Goal: Task Accomplishment & Management: Use online tool/utility

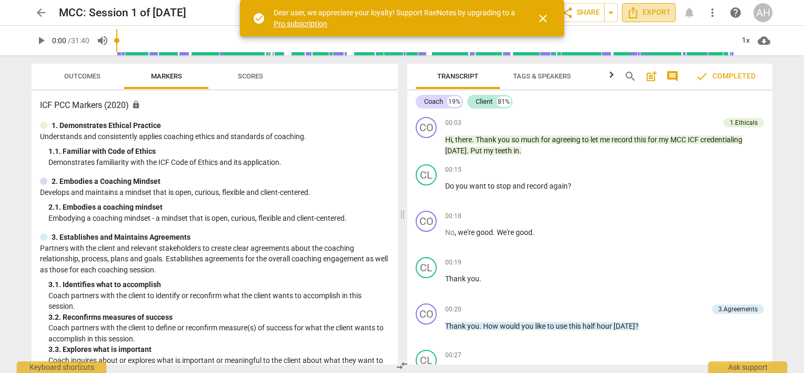
click at [645, 11] on span "Export" at bounding box center [649, 12] width 44 height 13
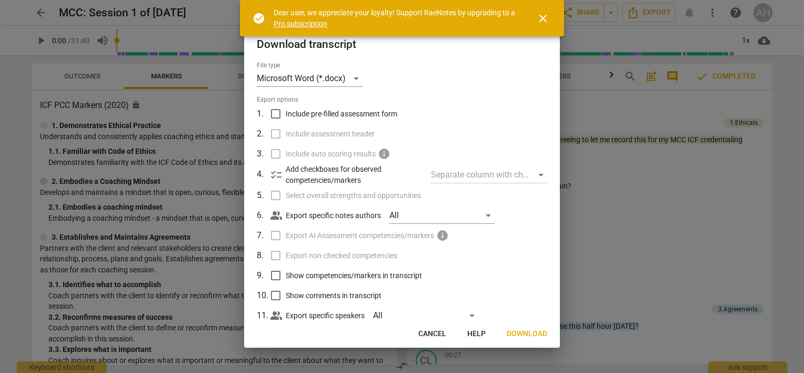
click at [39, 15] on div at bounding box center [402, 186] width 804 height 373
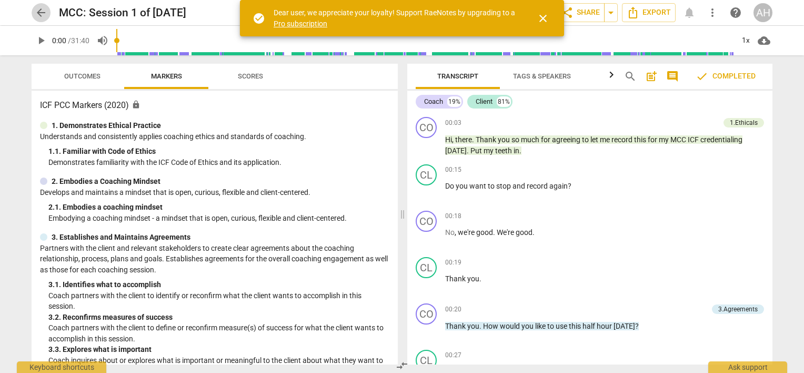
click at [39, 15] on span "arrow_back" at bounding box center [41, 12] width 13 height 13
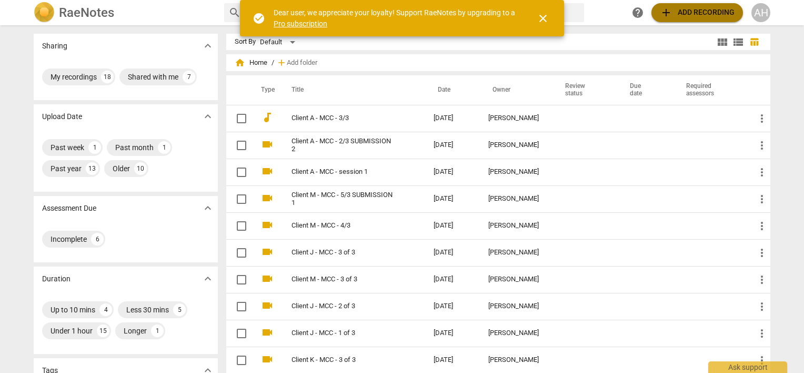
click at [686, 10] on span "add Add recording" at bounding box center [697, 12] width 75 height 13
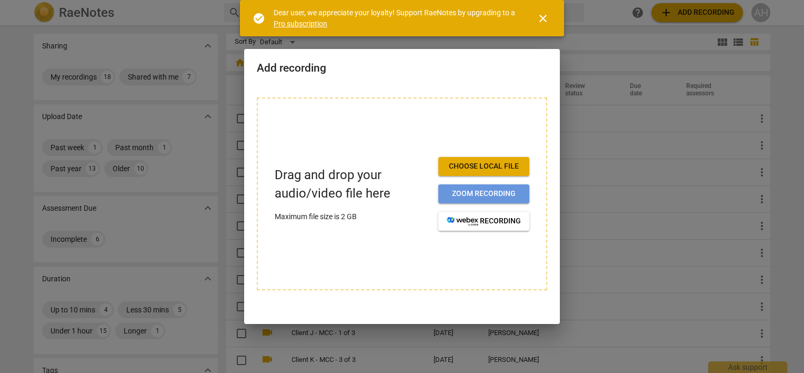
click at [488, 191] on span "Zoom recording" at bounding box center [484, 193] width 74 height 11
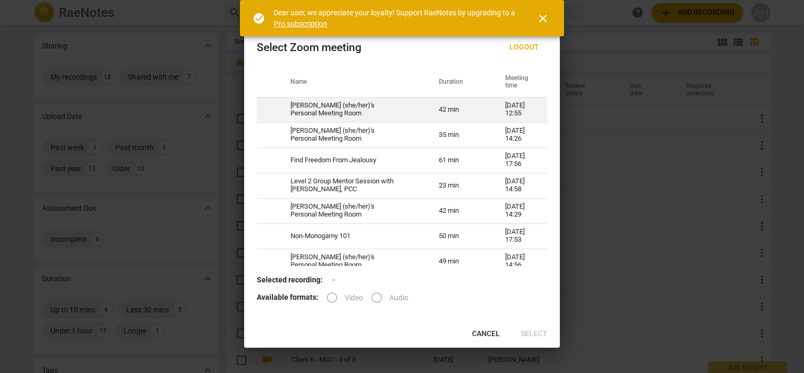
click at [368, 106] on td "Ali Hendry (she/her)'s Personal Meeting Room" at bounding box center [352, 109] width 148 height 25
radio input "true"
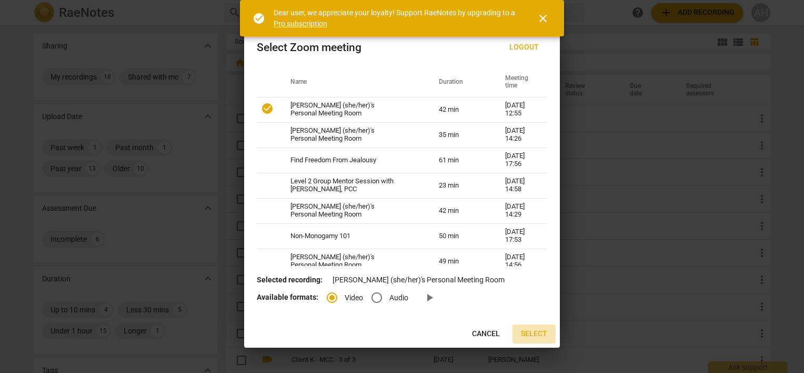
click at [538, 331] on span "Select" at bounding box center [534, 334] width 26 height 11
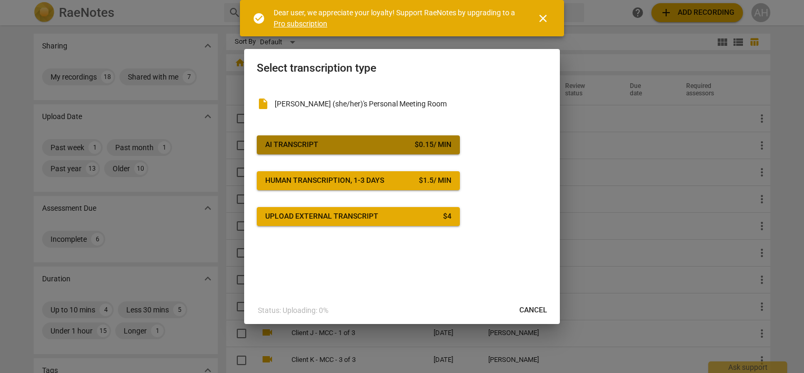
click at [326, 141] on span "AI Transcript $ 0.15 / min" at bounding box center [358, 145] width 186 height 11
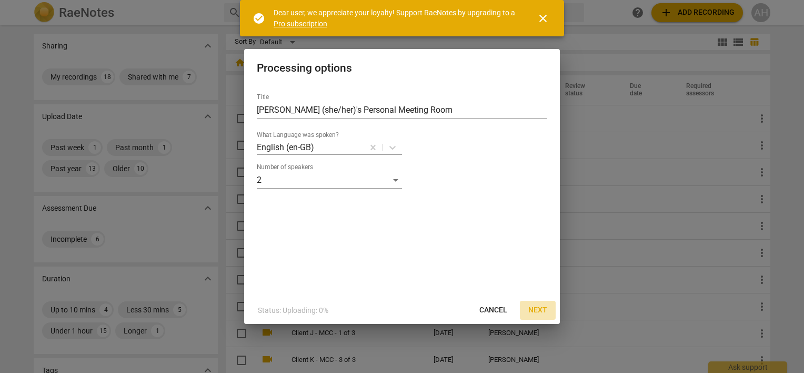
click at [537, 309] on span "Next" at bounding box center [538, 310] width 19 height 11
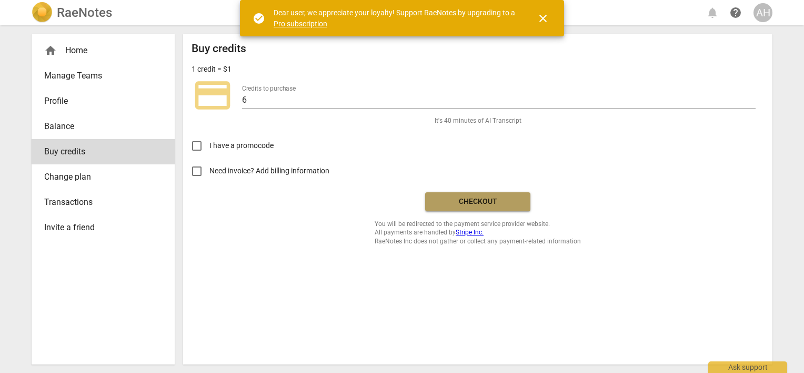
click at [473, 202] on span "Checkout" at bounding box center [478, 201] width 88 height 11
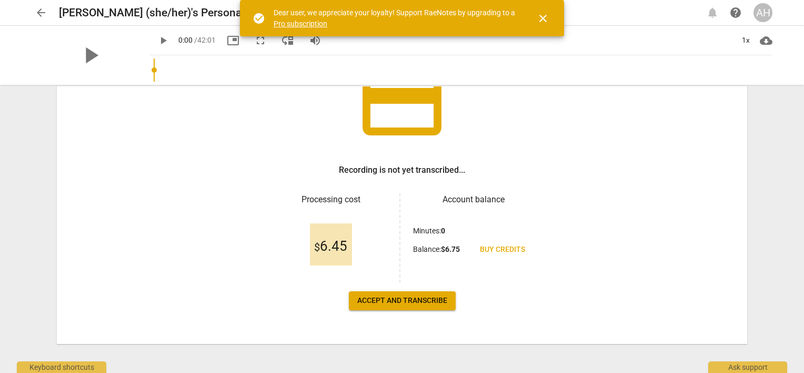
scroll to position [102, 0]
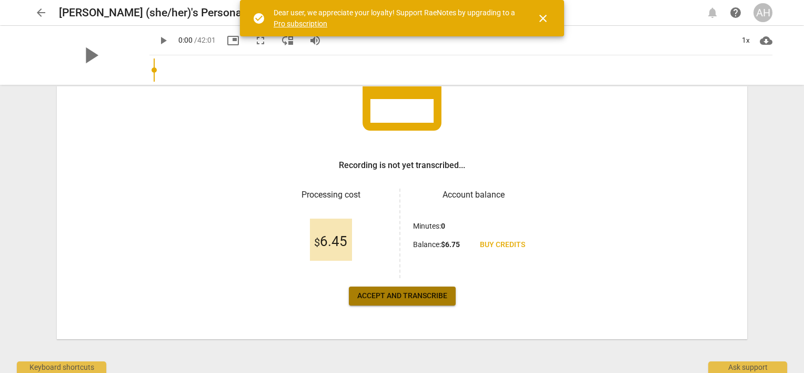
click at [403, 296] on span "Accept and transcribe" at bounding box center [402, 296] width 90 height 11
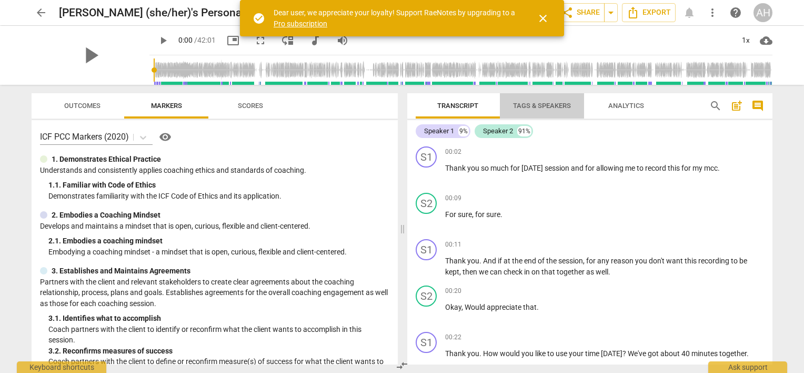
click at [535, 109] on span "Tags & Speakers" at bounding box center [542, 106] width 58 height 8
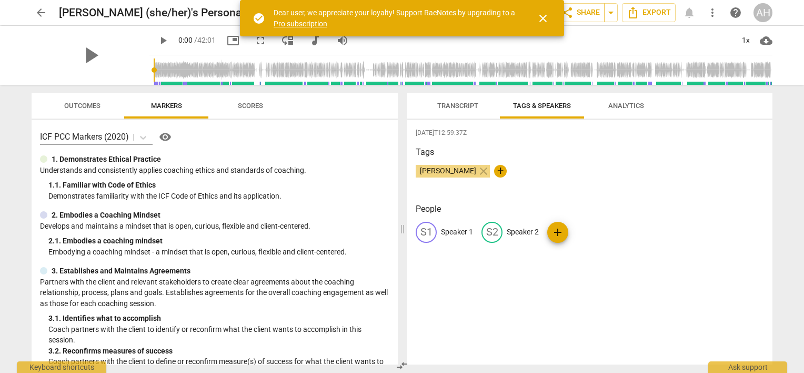
click at [470, 232] on p "Speaker 1" at bounding box center [457, 231] width 32 height 11
type input "o"
type input "Coach"
click at [585, 226] on p "Speaker 2" at bounding box center [591, 231] width 32 height 11
type input "Client"
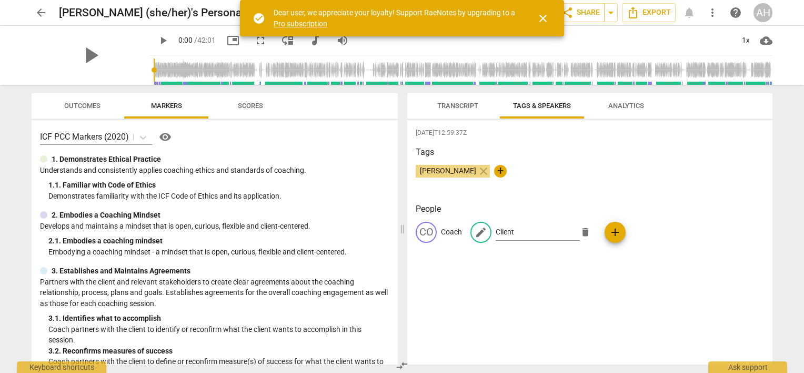
click at [600, 174] on div "Ali Hendry close +" at bounding box center [590, 175] width 349 height 21
click at [449, 102] on span "Transcript" at bounding box center [458, 106] width 41 height 8
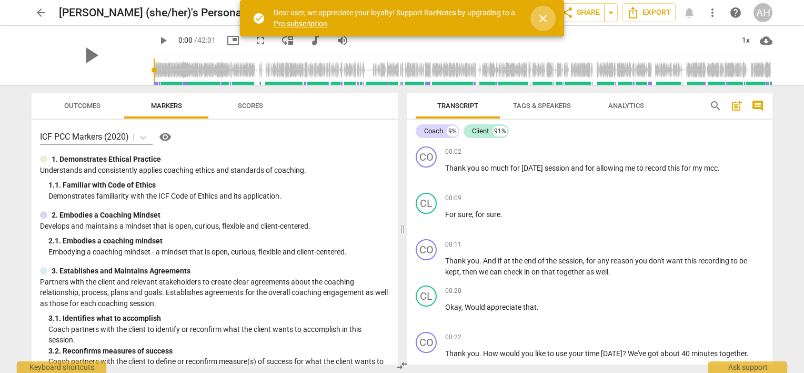
click at [543, 17] on span "close" at bounding box center [543, 18] width 13 height 13
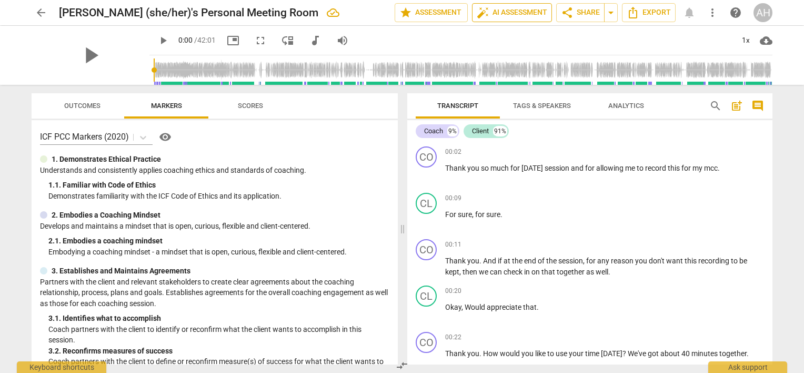
click at [501, 14] on span "auto_fix_high AI Assessment" at bounding box center [512, 12] width 71 height 13
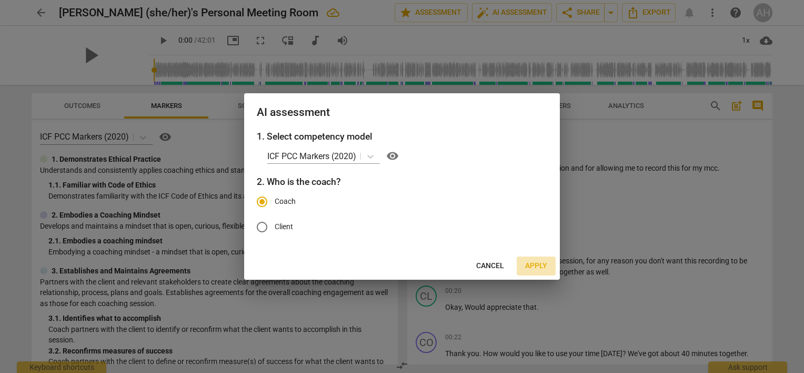
click at [543, 263] on span "Apply" at bounding box center [536, 266] width 22 height 11
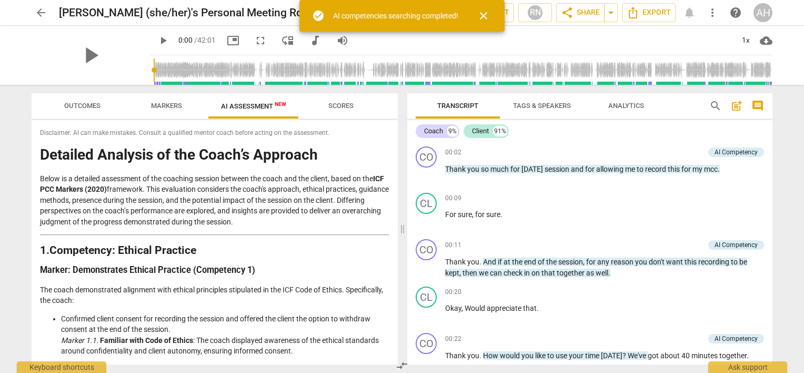
click at [15, 133] on div "arrow_back Ali Hendry (she/her)'s Personal Meeting Room edit star Assessment au…" at bounding box center [402, 186] width 804 height 373
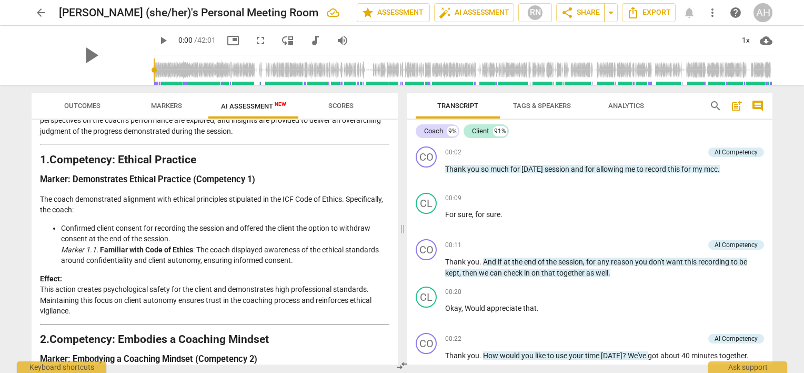
scroll to position [108, 0]
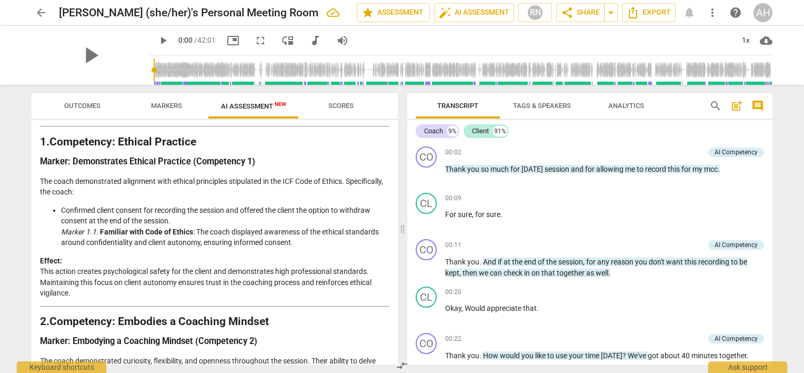
click at [394, 152] on div "Disclaimer: AI can make mistakes. Consult a qualified mentor coach before actin…" at bounding box center [215, 242] width 366 height 244
drag, startPoint x: 398, startPoint y: 155, endPoint x: 398, endPoint y: 166, distance: 11.1
click at [398, 166] on div "Outcomes Markers AI Assessment New Scores Disclaimer: AI can make mistakes. Con…" at bounding box center [212, 229] width 379 height 288
drag, startPoint x: 399, startPoint y: 152, endPoint x: 399, endPoint y: 163, distance: 11.6
click at [399, 163] on div "Outcomes Markers AI Assessment New Scores Disclaimer: AI can make mistakes. Con…" at bounding box center [212, 229] width 379 height 288
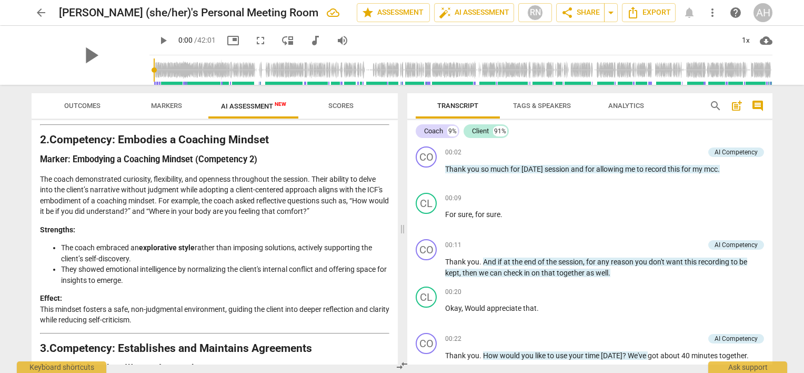
scroll to position [297, 0]
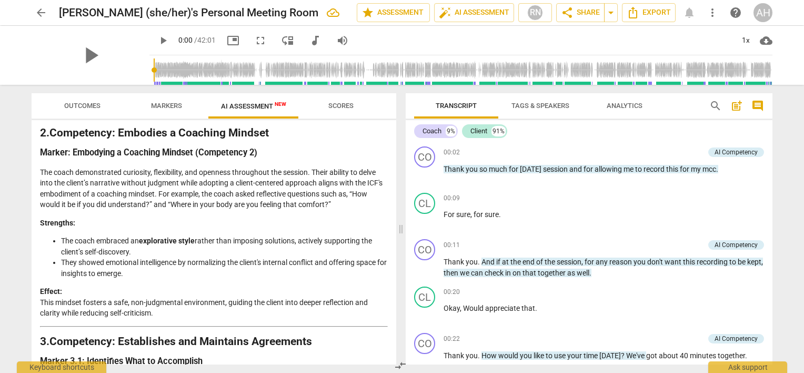
drag, startPoint x: 399, startPoint y: 170, endPoint x: 397, endPoint y: 180, distance: 10.6
click at [397, 180] on div "Outcomes Markers AI Assessment New Scores Disclaimer: AI can make mistakes. Con…" at bounding box center [402, 229] width 758 height 288
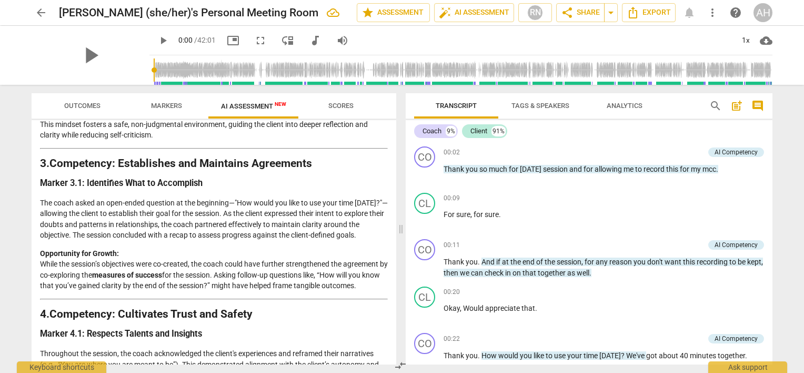
scroll to position [500, 0]
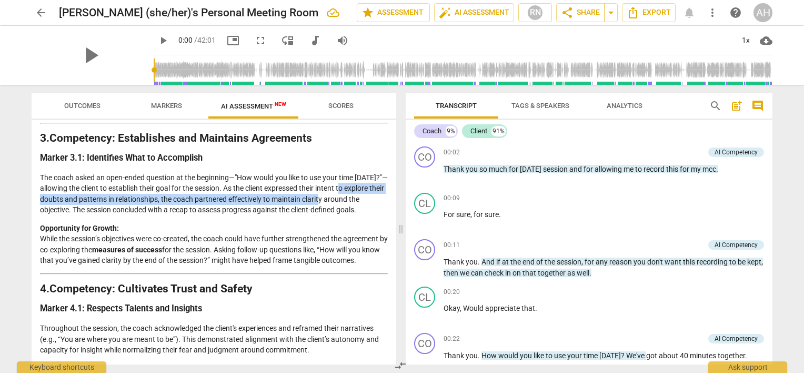
drag, startPoint x: 392, startPoint y: 190, endPoint x: 394, endPoint y: 200, distance: 10.1
click at [394, 200] on div "Disclaimer: AI can make mistakes. Consult a qualified mentor coach before actin…" at bounding box center [214, 242] width 365 height 244
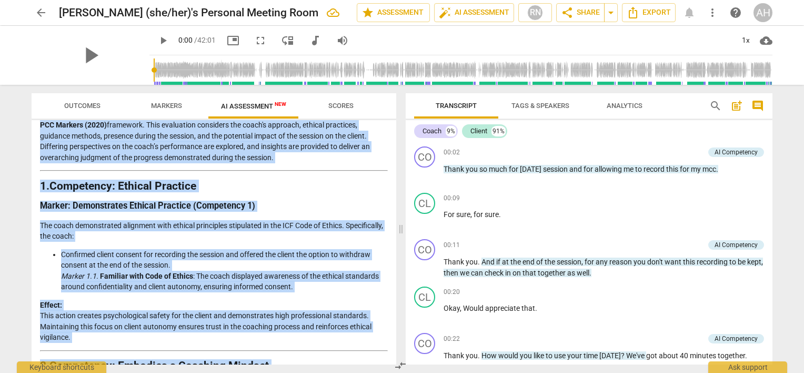
scroll to position [0, 0]
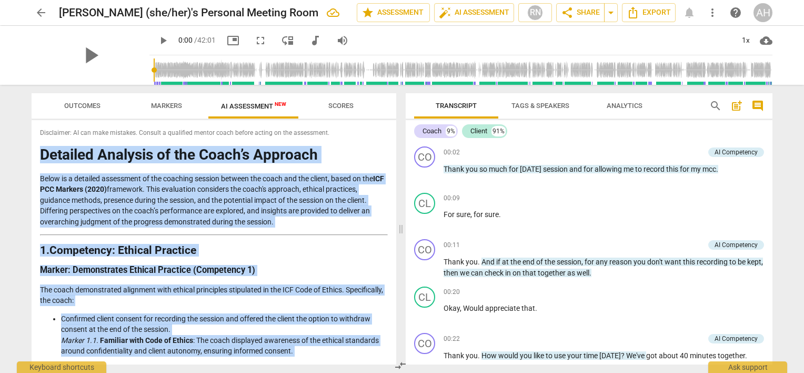
drag, startPoint x: 379, startPoint y: 352, endPoint x: 40, endPoint y: 159, distance: 390.0
drag, startPoint x: 40, startPoint y: 159, endPoint x: 67, endPoint y: 190, distance: 41.0
copy div "Detailed Analysis of the Coach’s Approach Below is a detailed assessment of the…"
click at [311, 181] on p "Below is a detailed assessment of the coaching session between the coach and th…" at bounding box center [214, 200] width 348 height 54
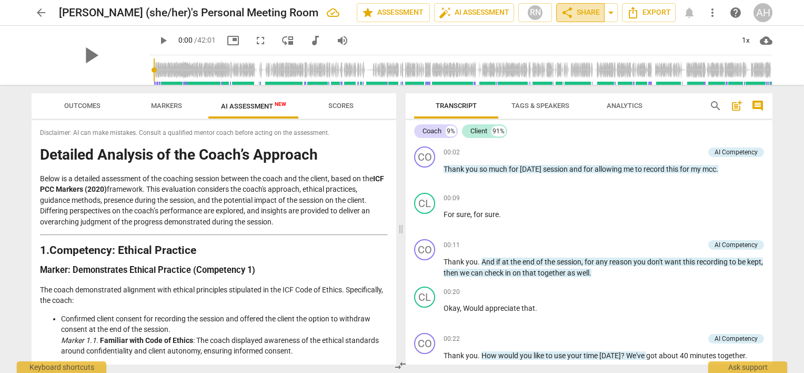
click at [577, 14] on span "share Share" at bounding box center [580, 12] width 39 height 13
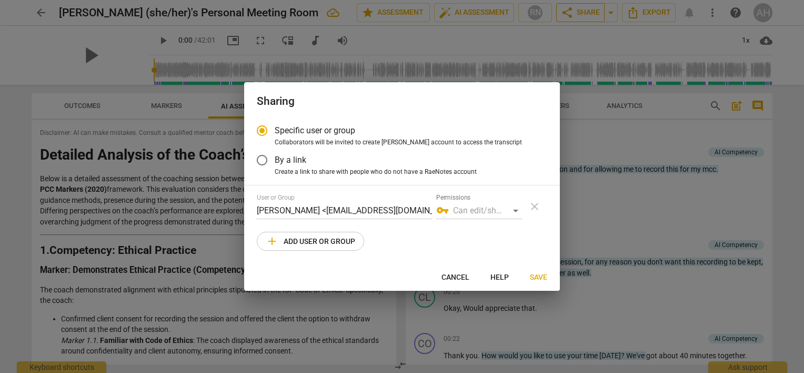
radio input "false"
click at [265, 162] on input "By a link" at bounding box center [262, 159] width 25 height 25
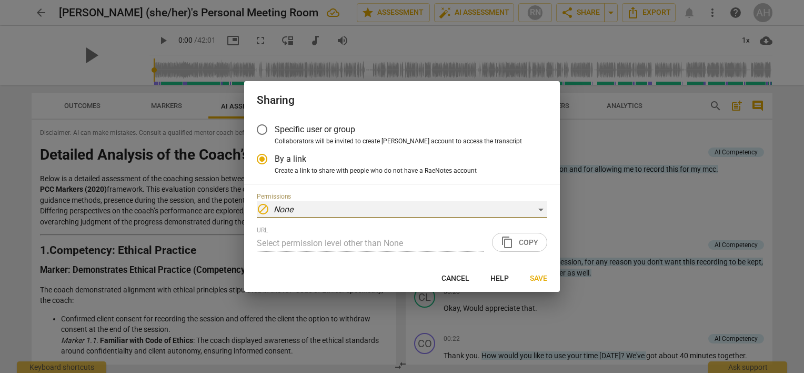
click at [493, 208] on div "block None" at bounding box center [402, 209] width 291 height 17
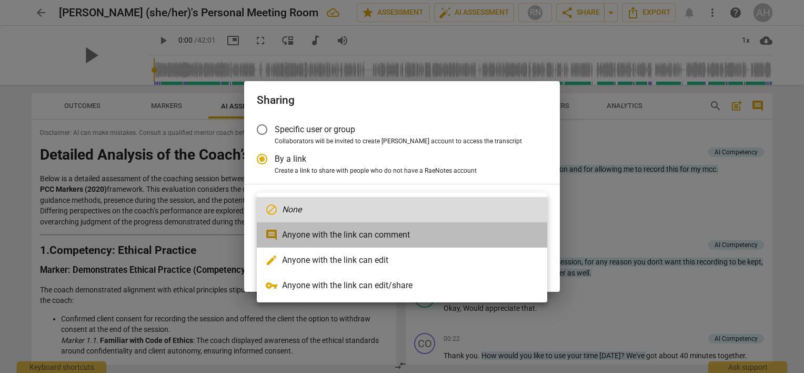
click at [426, 234] on li "comment Anyone with the link can comment" at bounding box center [402, 234] width 291 height 25
radio input "false"
type input "https://app.raenotes.com/meeting/7a763d3a70544506b0566d1ad31b01e8?success=6"
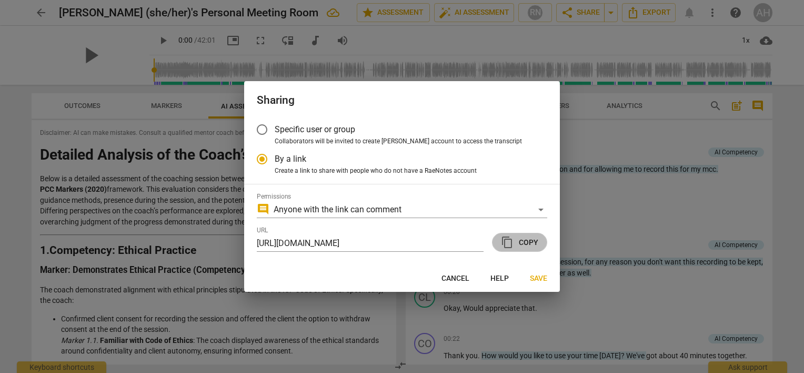
click at [517, 242] on span "content_copy Copy" at bounding box center [519, 242] width 37 height 13
click at [535, 279] on span "Save" at bounding box center [538, 278] width 17 height 11
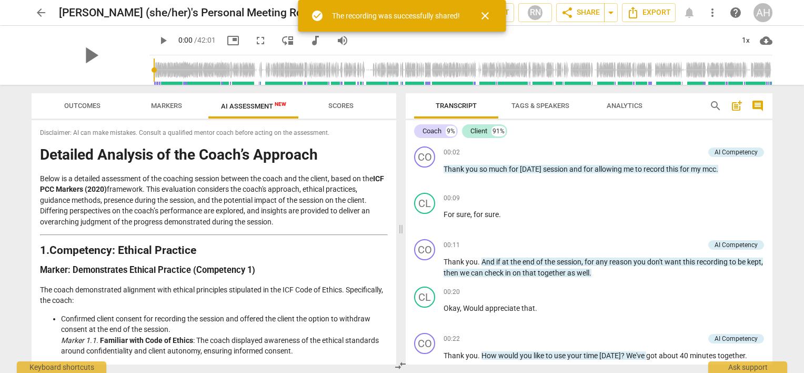
radio input "false"
click at [564, 52] on div at bounding box center [402, 186] width 804 height 373
click at [236, 16] on h2 "Ali Hendry (she/her)'s Personal Meeting Room" at bounding box center [179, 12] width 241 height 13
click at [484, 15] on span "close" at bounding box center [485, 15] width 13 height 13
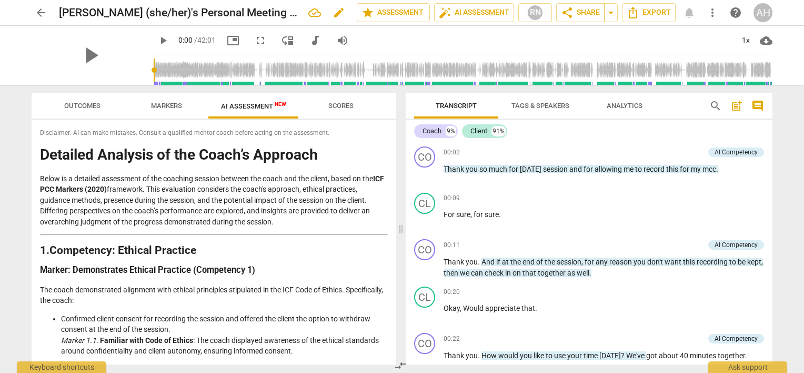
click at [333, 9] on span "edit" at bounding box center [339, 12] width 13 height 13
drag, startPoint x: 290, startPoint y: 14, endPoint x: 59, endPoint y: 11, distance: 231.1
click at [59, 11] on input "Ali Hendry (she/her)'s Personal Meeting Room" at bounding box center [185, 13] width 252 height 20
type input "Client C - MCC - session 4"
click at [318, 13] on span "done" at bounding box center [320, 12] width 13 height 13
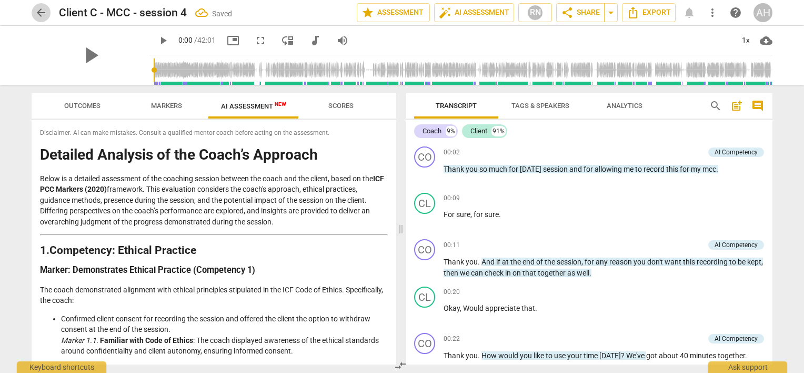
click at [38, 11] on span "arrow_back" at bounding box center [41, 12] width 13 height 13
